Goal: Book appointment/travel/reservation

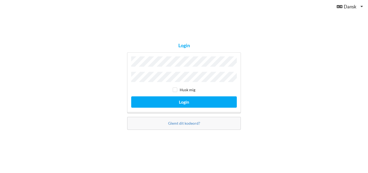
click at [131, 96] on button "Login" at bounding box center [184, 101] width 106 height 11
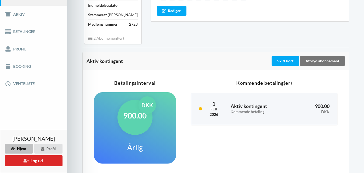
scroll to position [67, 0]
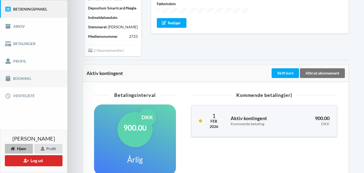
click at [16, 78] on link "Booking" at bounding box center [33, 78] width 67 height 17
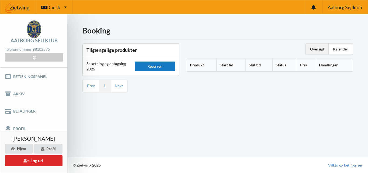
click at [154, 66] on div "Reserver" at bounding box center [155, 66] width 41 height 10
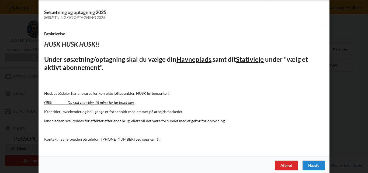
scroll to position [34, 0]
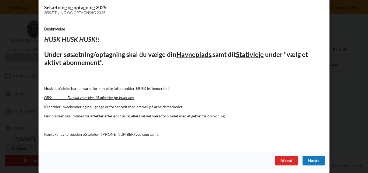
click at [314, 161] on div "Næste" at bounding box center [313, 160] width 22 height 10
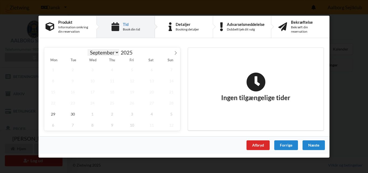
click at [116, 53] on select "September October November December" at bounding box center [104, 52] width 32 height 7
click at [88, 49] on select "September October November December" at bounding box center [104, 52] width 32 height 7
select select "9"
click at [133, 68] on span "3" at bounding box center [132, 69] width 18 height 11
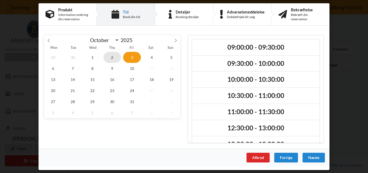
click at [112, 54] on span "2" at bounding box center [112, 56] width 18 height 11
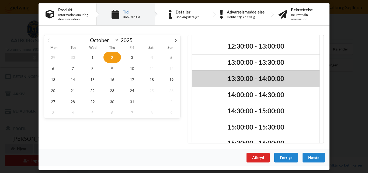
scroll to position [62, 0]
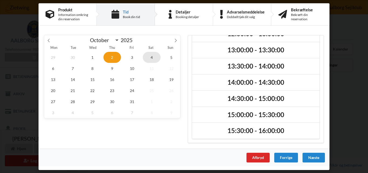
click at [150, 57] on span "4" at bounding box center [152, 56] width 18 height 11
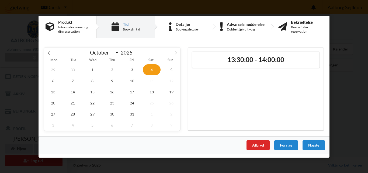
scroll to position [0, 0]
click at [131, 74] on span "3" at bounding box center [132, 69] width 18 height 11
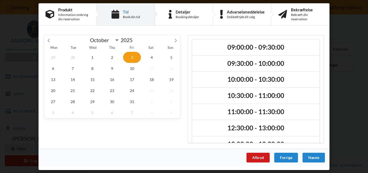
click at [262, 155] on div "Afbryd" at bounding box center [257, 157] width 23 height 10
